Goal: Task Accomplishment & Management: Use online tool/utility

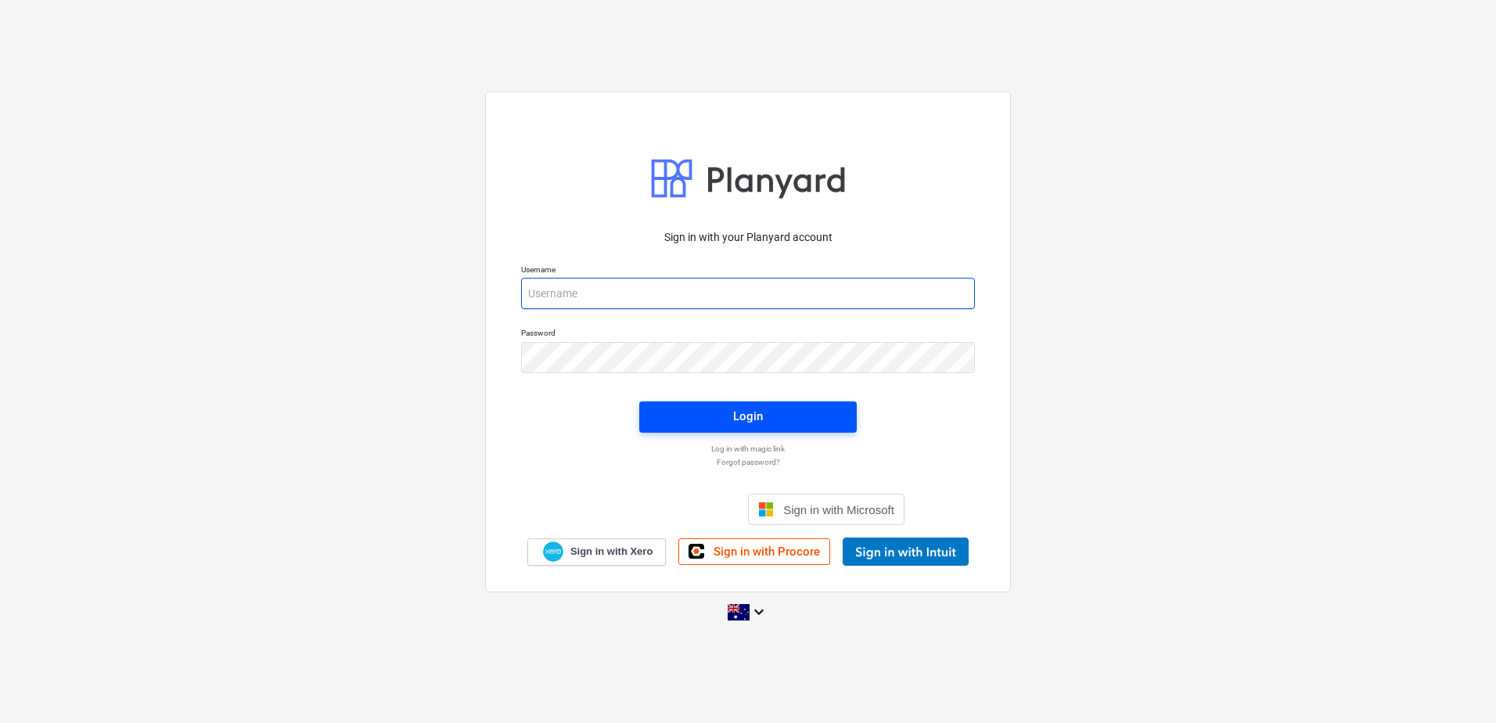
type input "[EMAIL_ADDRESS][DOMAIN_NAME]"
click at [757, 421] on div "Login" at bounding box center [748, 416] width 30 height 20
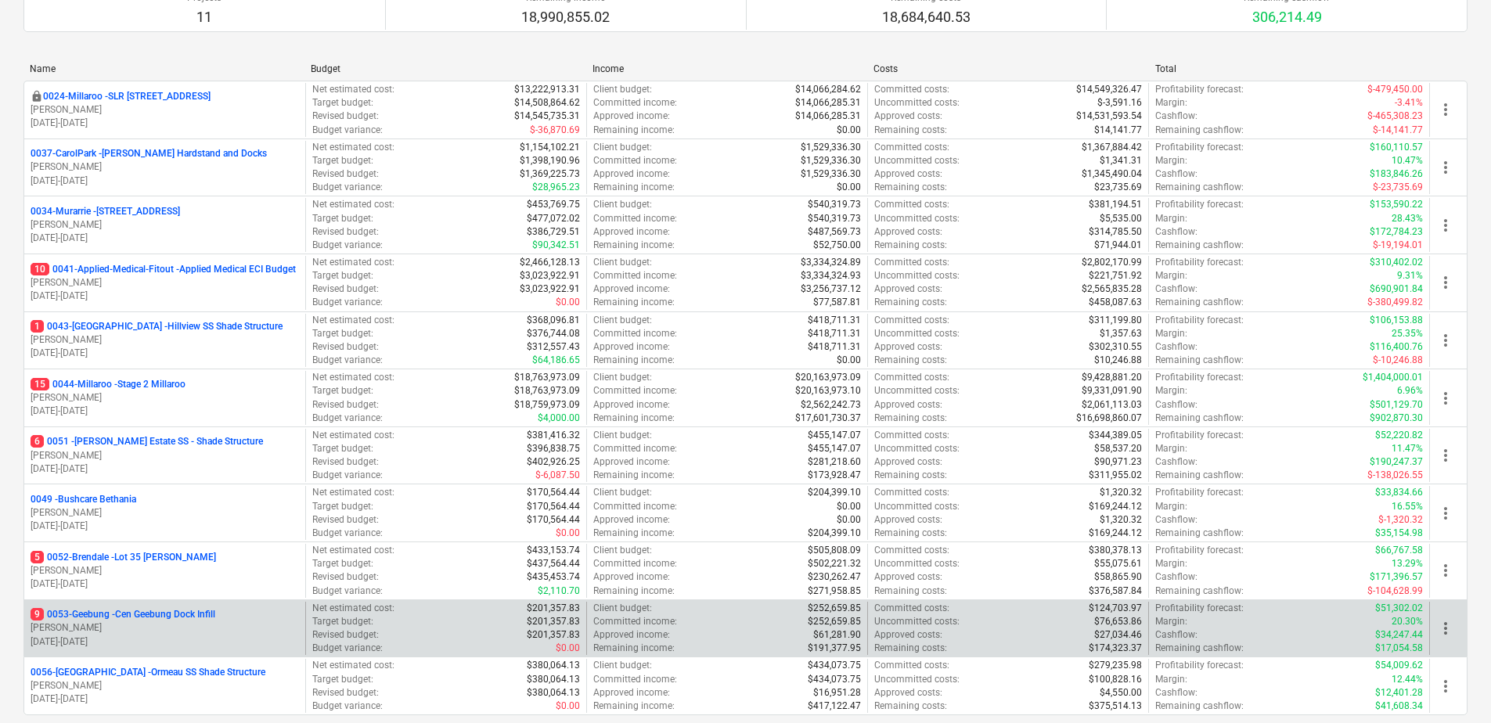
scroll to position [290, 0]
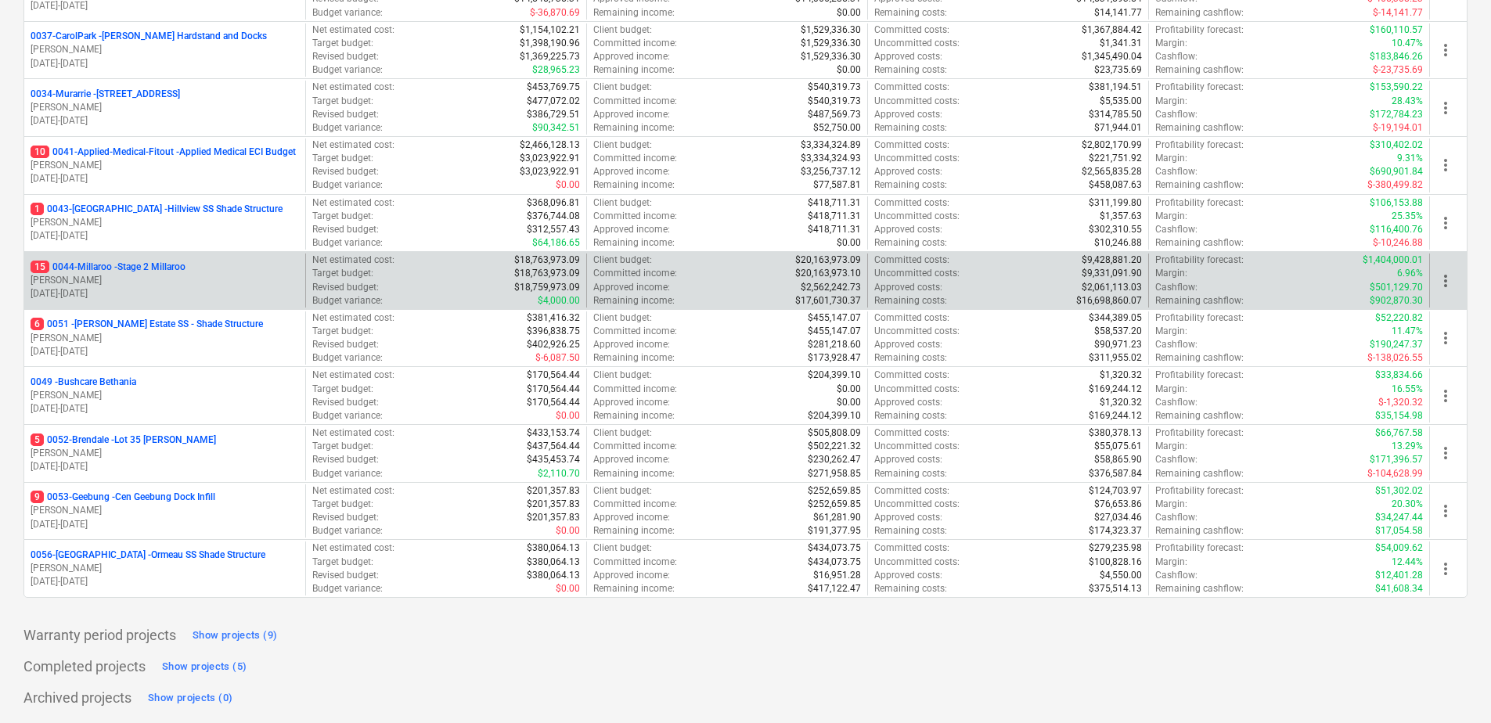
click at [131, 257] on div "15 0044-Millaroo - Stage 2 Millaroo [PERSON_NAME] [DATE] - [DATE]" at bounding box center [164, 281] width 281 height 54
click at [130, 273] on p "15 0044-Millaroo - Stage 2 Millaroo" at bounding box center [108, 267] width 155 height 13
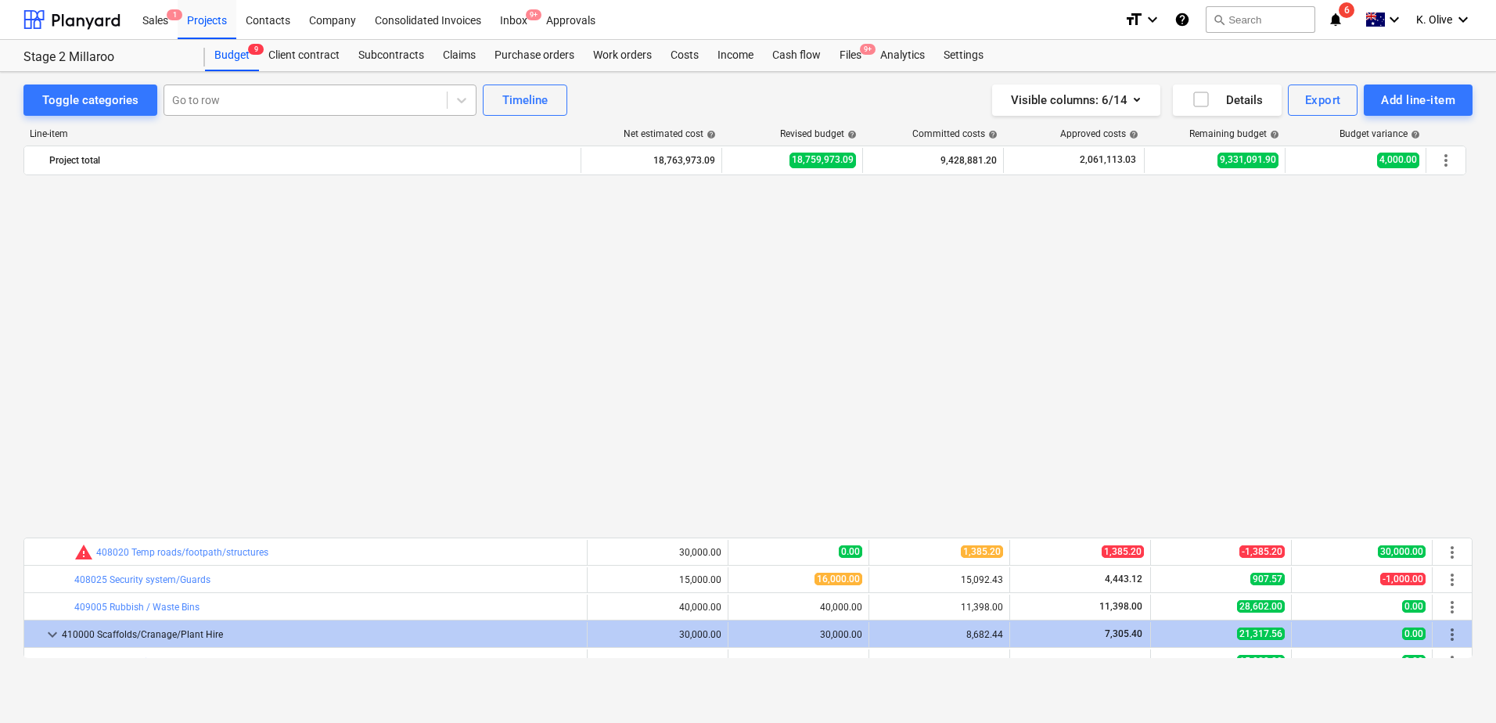
scroll to position [908, 0]
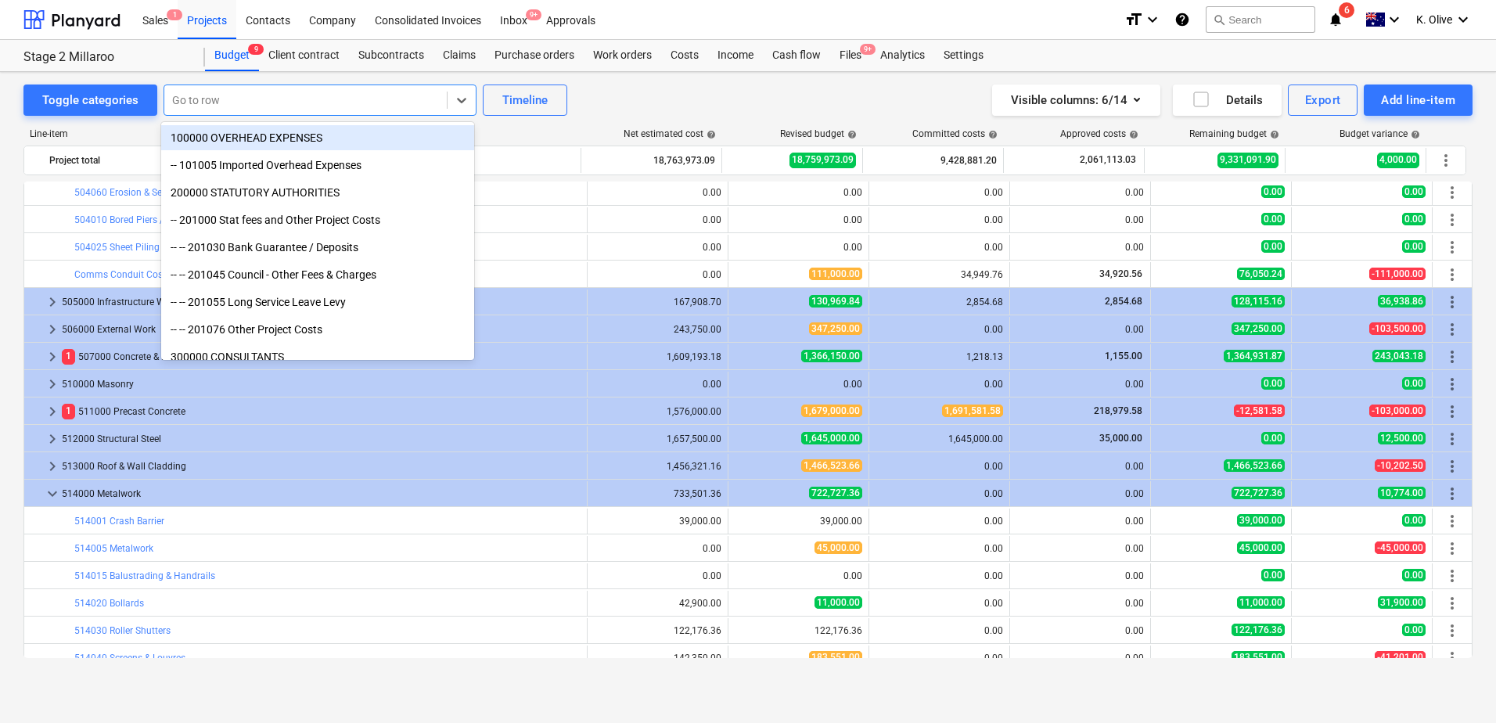
click at [236, 106] on div at bounding box center [305, 100] width 267 height 16
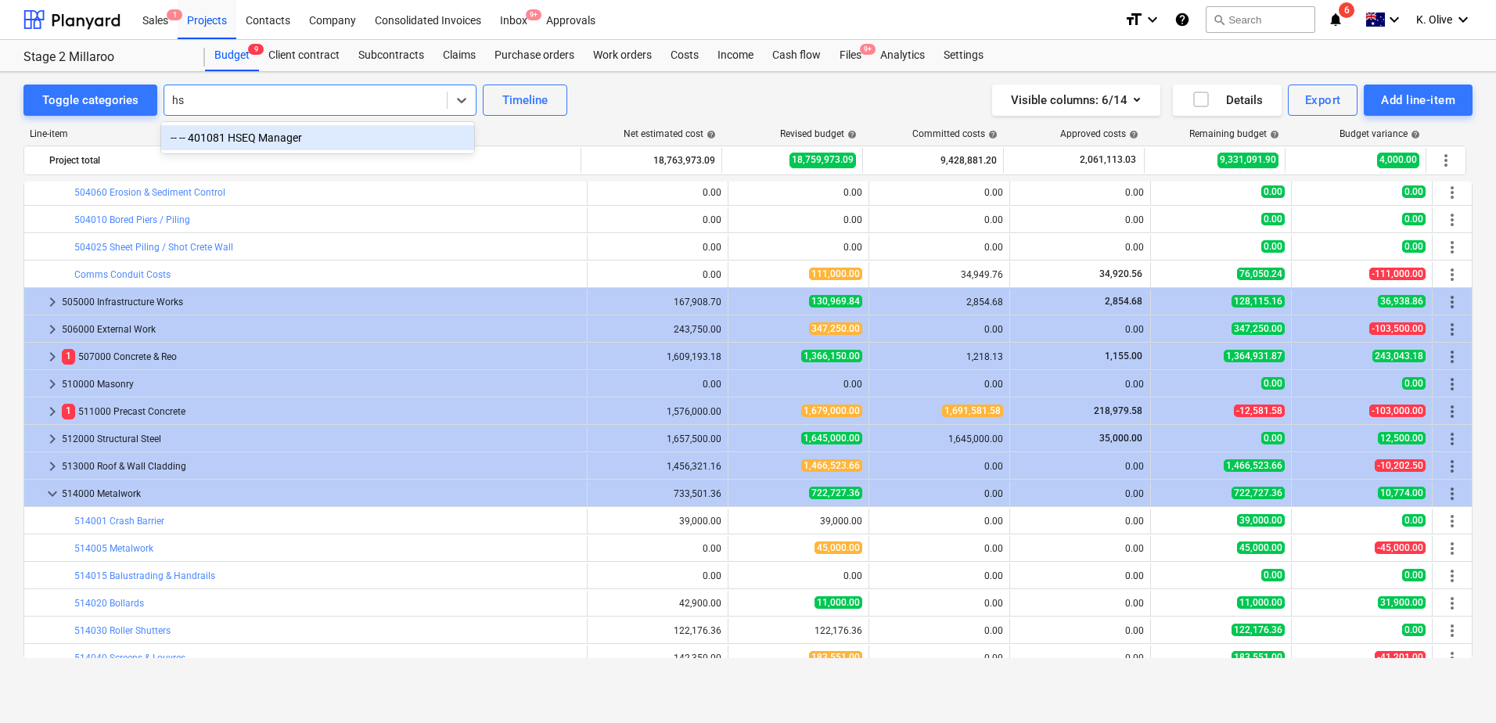
type input "h"
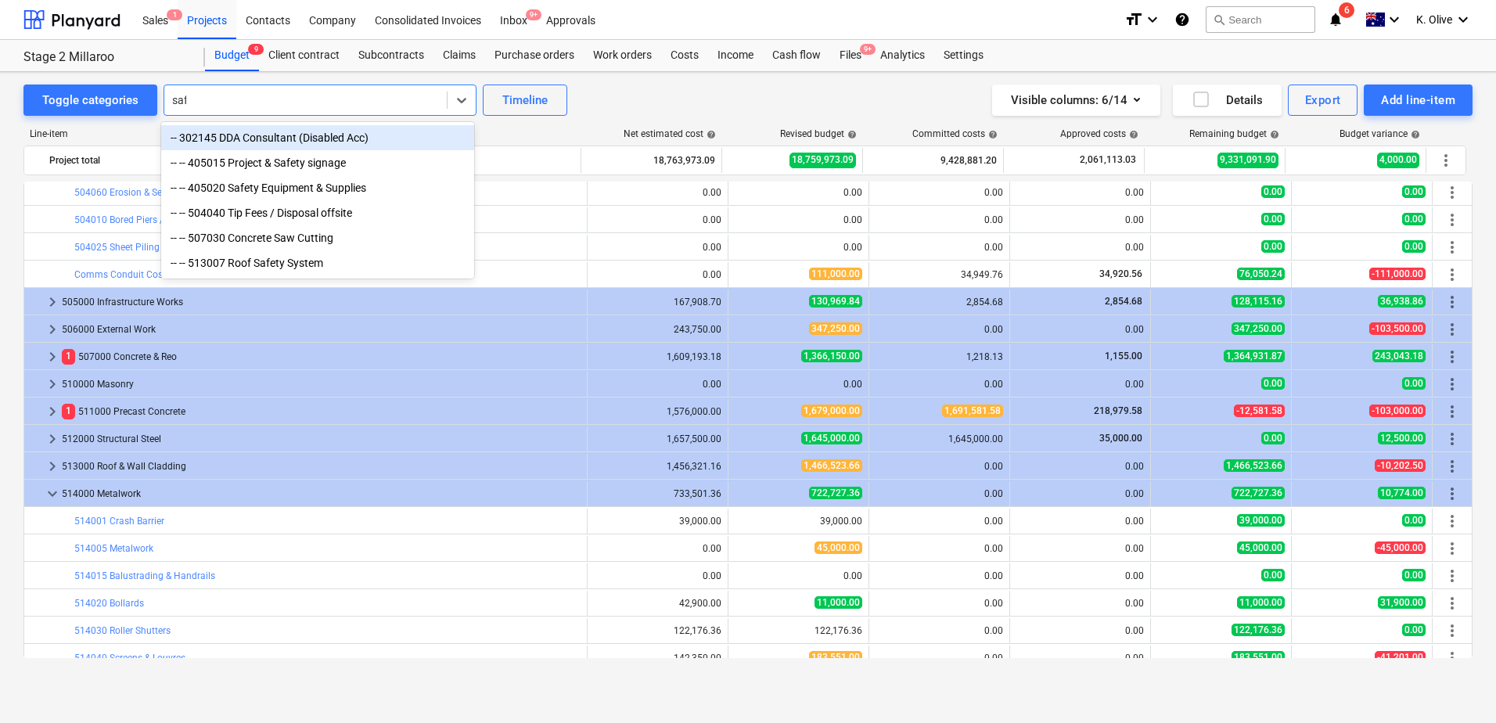
type input "safe"
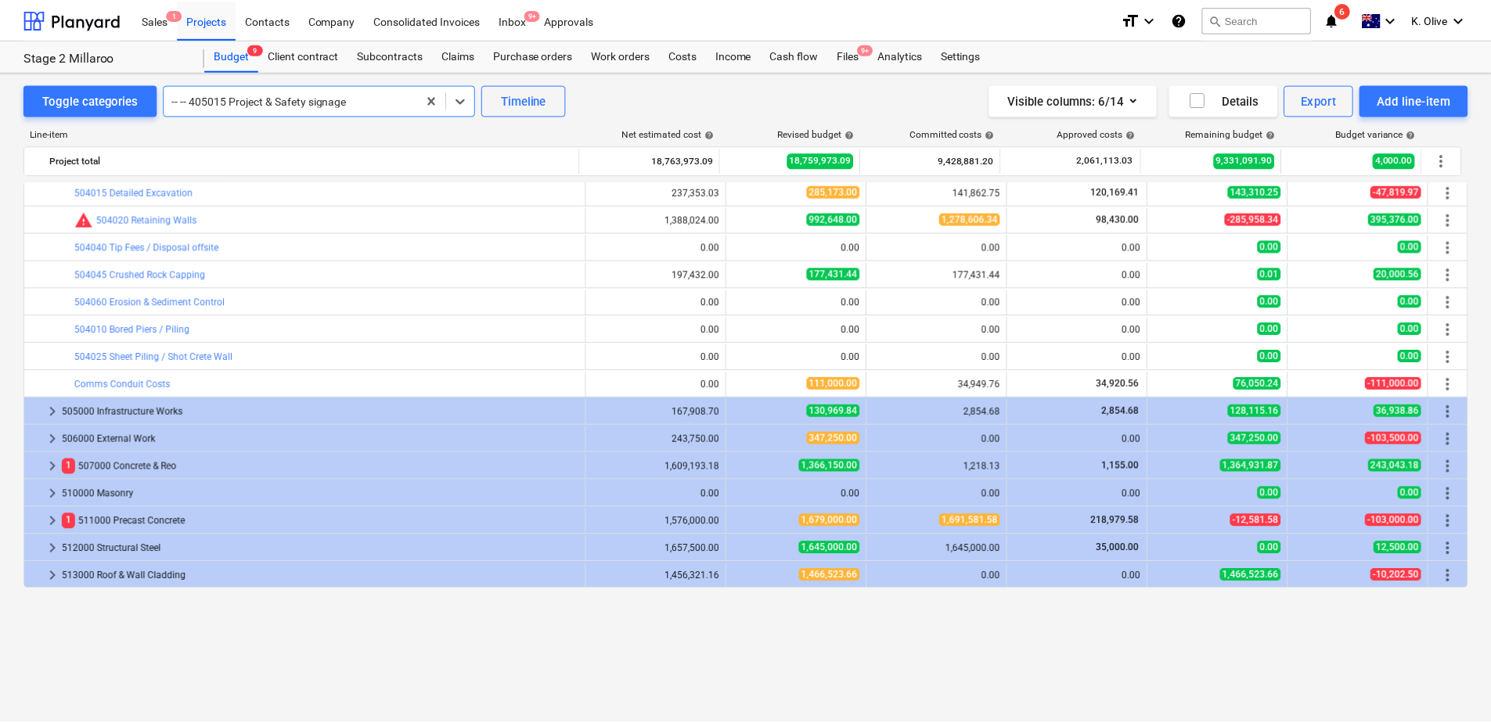
scroll to position [274, 0]
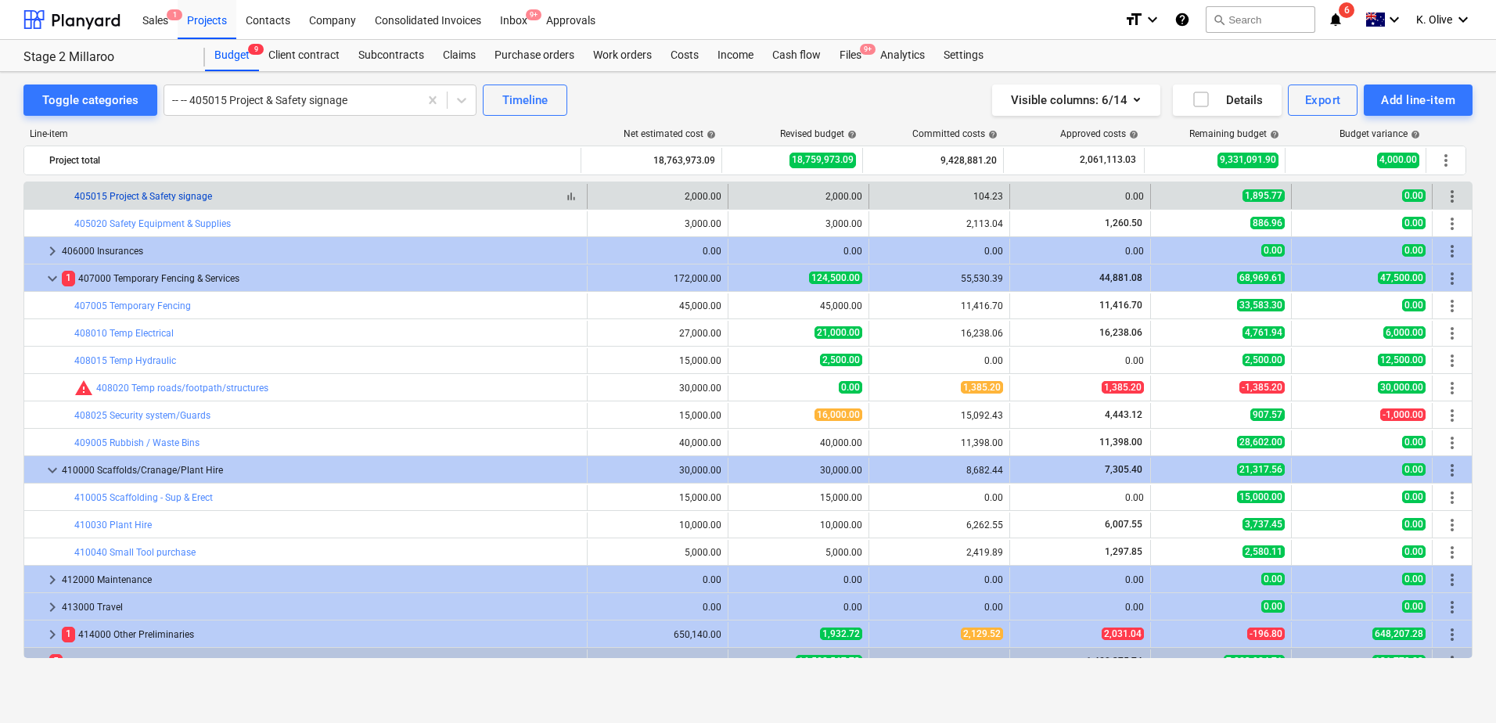
click at [125, 193] on link "405015 Project & Safety signage" at bounding box center [143, 196] width 138 height 11
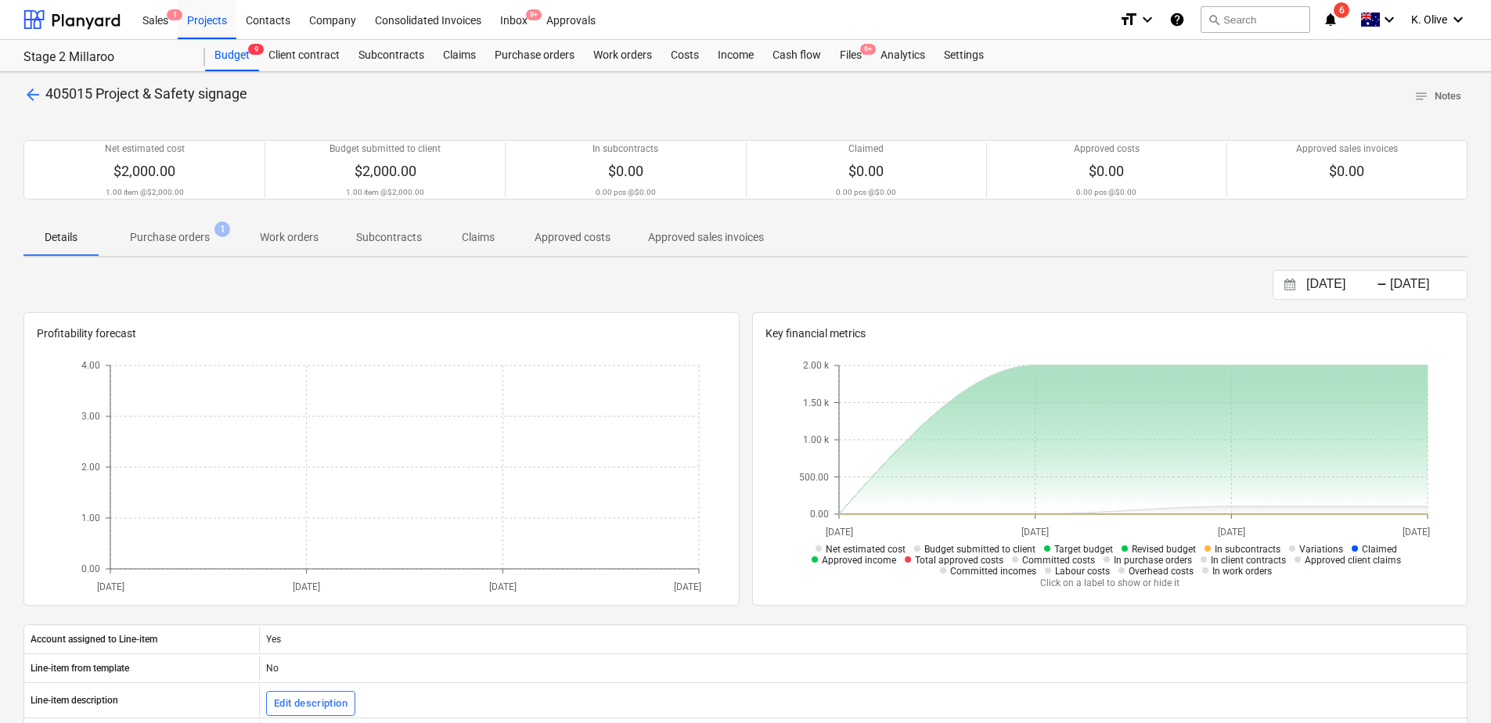
click at [33, 88] on span "arrow_back" at bounding box center [32, 94] width 19 height 19
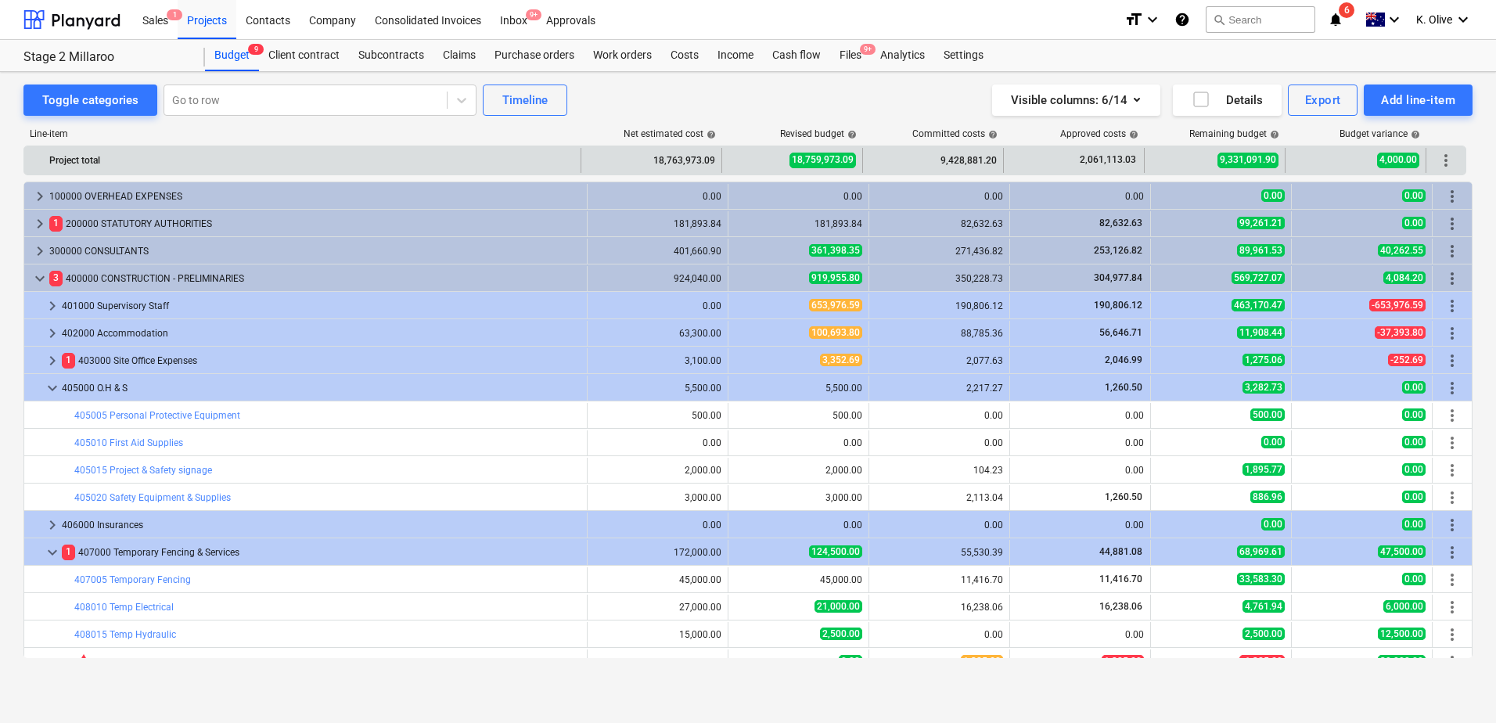
scroll to position [274, 0]
